Goal: Task Accomplishment & Management: Manage account settings

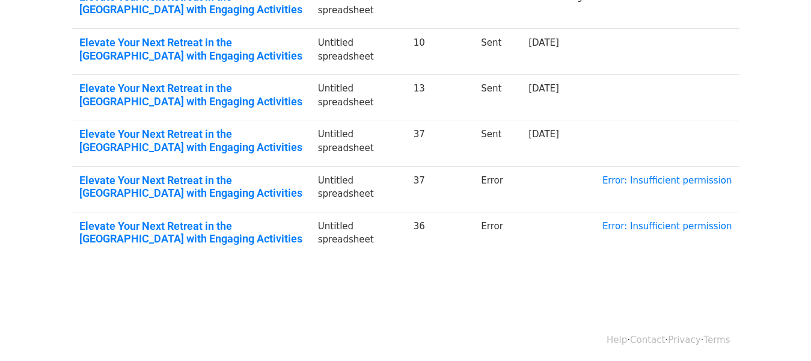
scroll to position [450, 0]
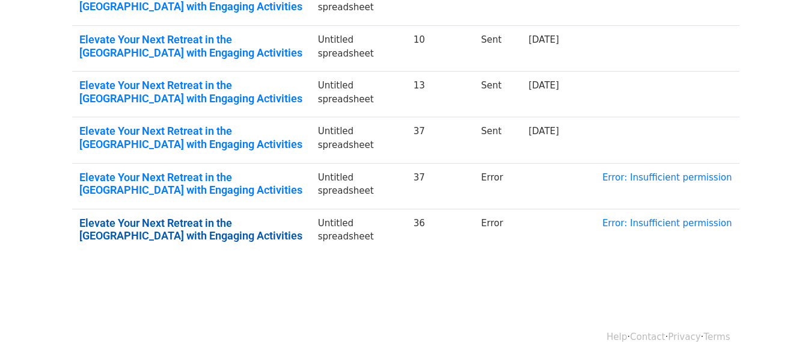
click at [168, 228] on link "Elevate Your Next Retreat in the Middle East with Engaging Activities" at bounding box center [191, 229] width 224 height 26
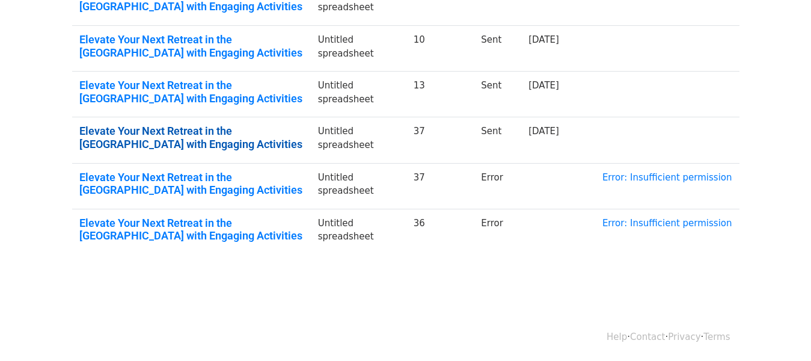
click at [260, 140] on link "Elevate Your Next Retreat in the Middle East with Engaging Activities" at bounding box center [191, 137] width 224 height 26
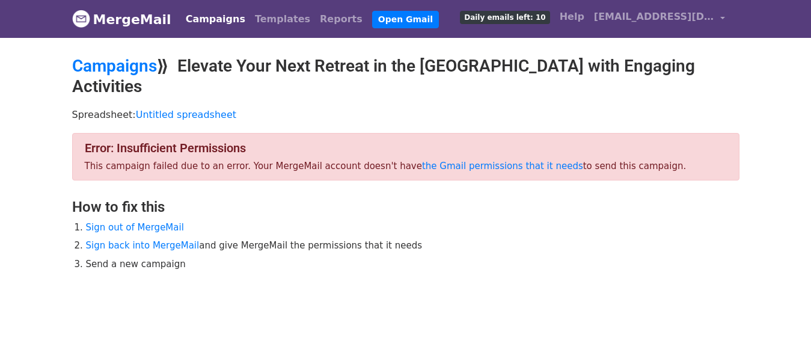
scroll to position [23, 0]
